Goal: Information Seeking & Learning: Learn about a topic

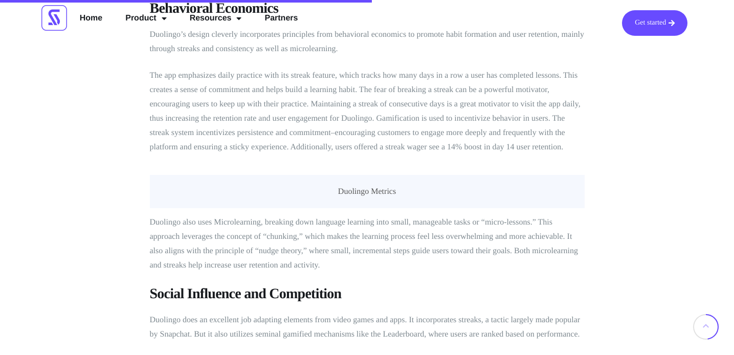
scroll to position [2086, 0]
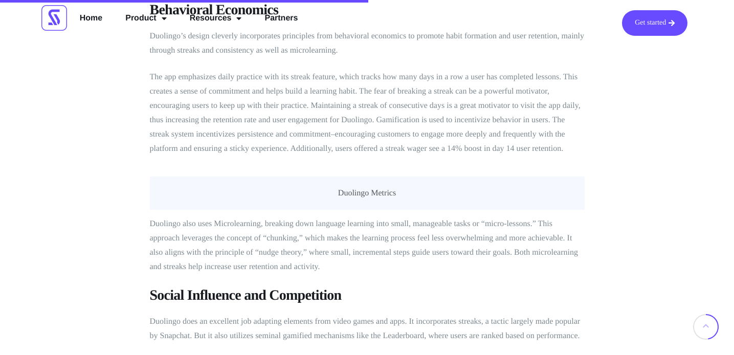
click at [373, 70] on p "The app emphasizes daily practice with its streak feature, which tracks how man…" at bounding box center [367, 113] width 435 height 86
click at [275, 72] on p "The app emphasizes daily practice with its streak feature, which tracks how man…" at bounding box center [367, 113] width 435 height 86
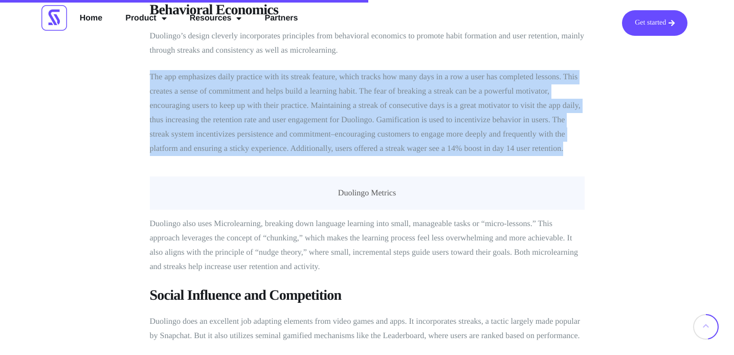
click at [275, 72] on p "The app emphasizes daily practice with its streak feature, which tracks how man…" at bounding box center [367, 113] width 435 height 86
click at [373, 80] on p "The app emphasizes daily practice with its streak feature, which tracks how man…" at bounding box center [367, 113] width 435 height 86
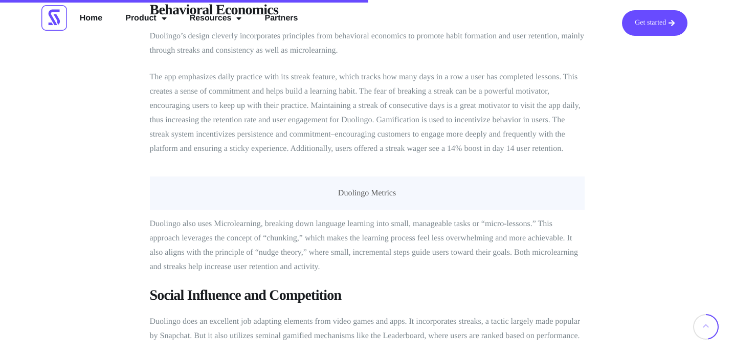
click at [412, 104] on p "The app emphasizes daily practice with its streak feature, which tracks how man…" at bounding box center [367, 113] width 435 height 86
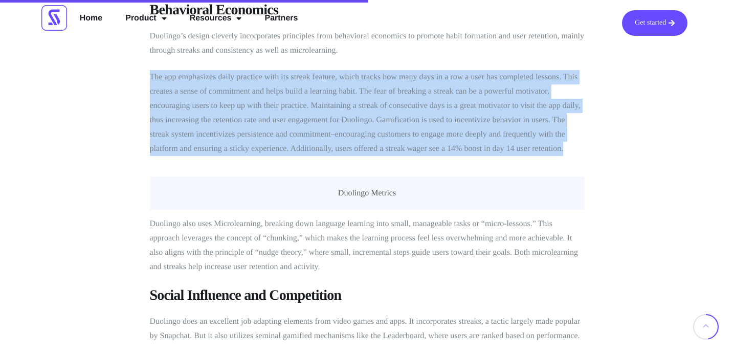
click at [412, 104] on p "The app emphasizes daily practice with its streak feature, which tracks how man…" at bounding box center [367, 113] width 435 height 86
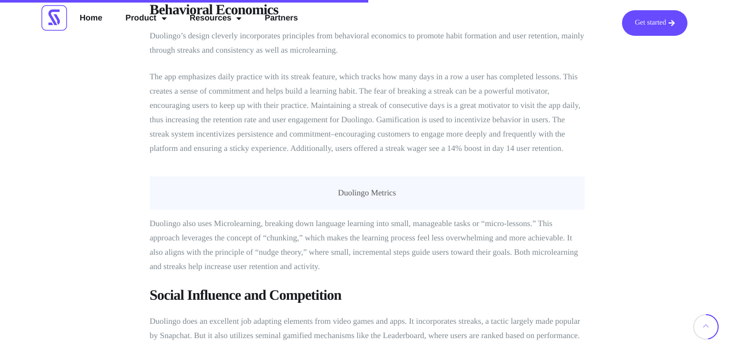
click at [433, 123] on p "The app emphasizes daily practice with its streak feature, which tracks how man…" at bounding box center [367, 113] width 435 height 86
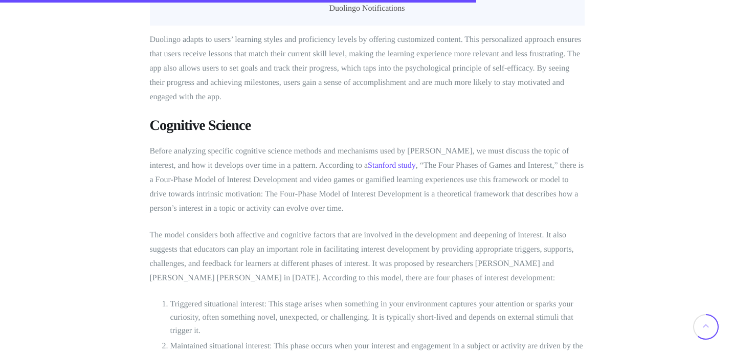
scroll to position [2728, 0]
